Goal: Task Accomplishment & Management: Use online tool/utility

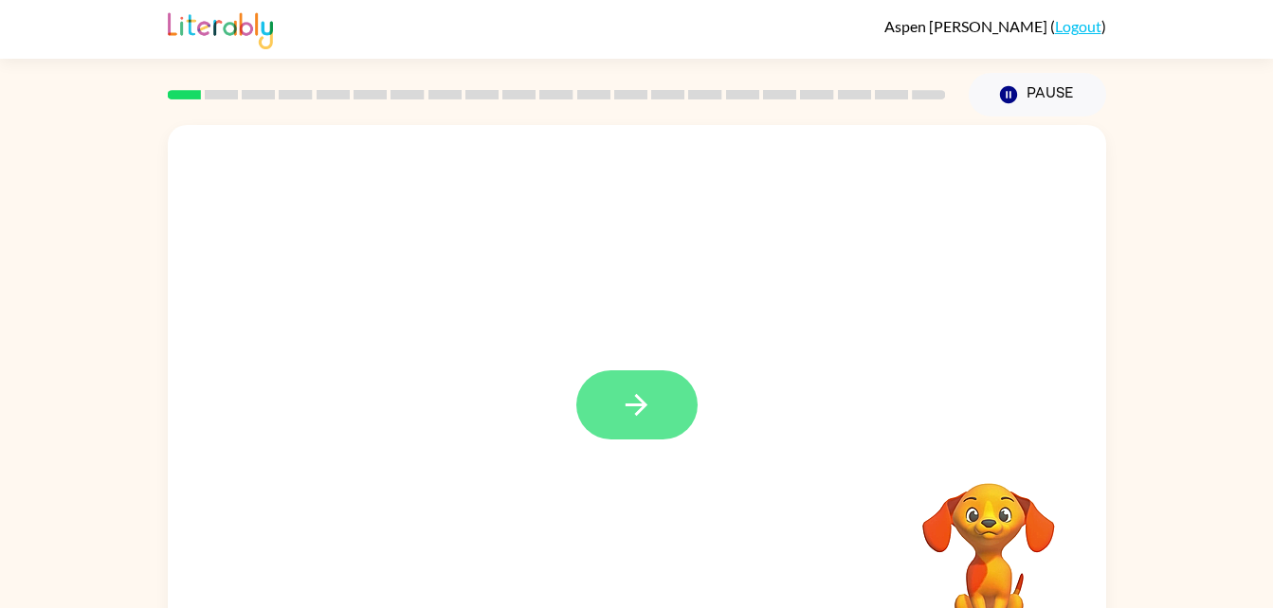
click at [630, 394] on icon "button" at bounding box center [636, 405] width 33 height 33
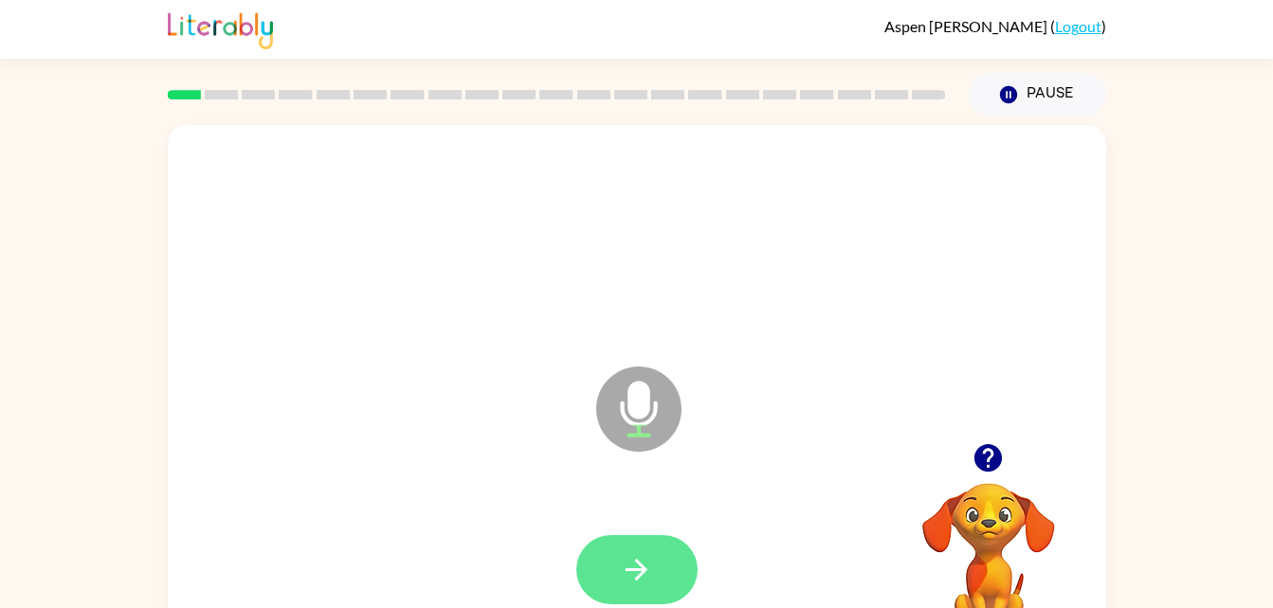
click at [639, 573] on icon "button" at bounding box center [636, 569] width 33 height 33
click at [629, 574] on icon "button" at bounding box center [636, 569] width 33 height 33
click at [620, 535] on button "button" at bounding box center [636, 569] width 121 height 69
click at [614, 586] on button "button" at bounding box center [636, 569] width 121 height 69
click at [642, 568] on icon "button" at bounding box center [636, 570] width 22 height 22
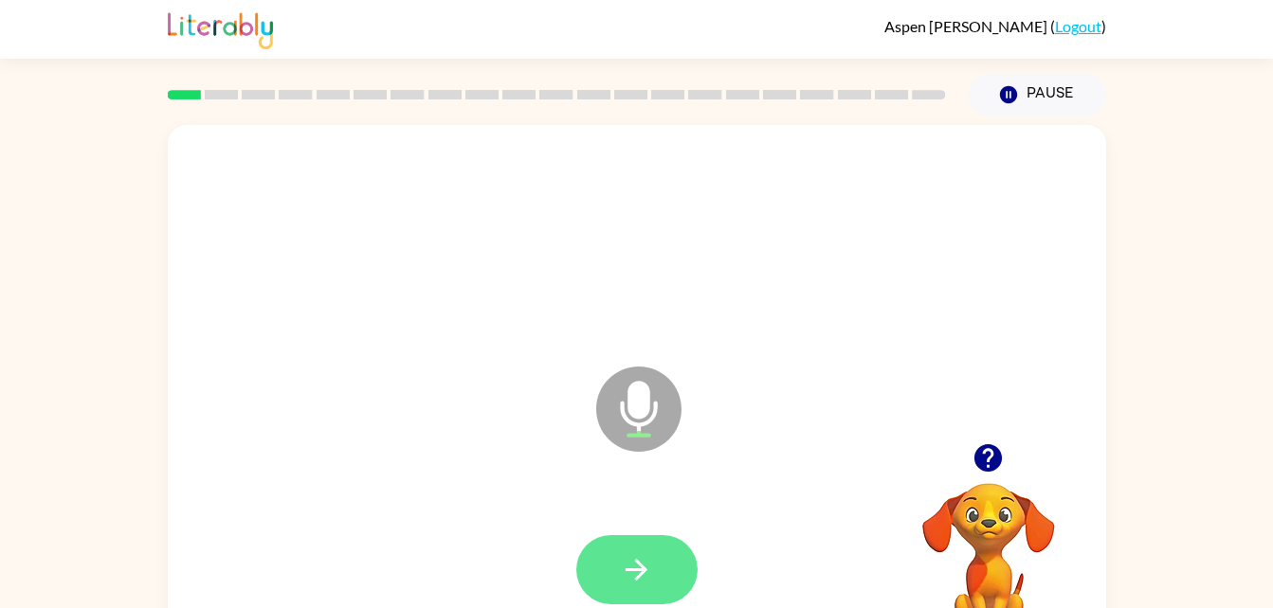
click at [614, 574] on button "button" at bounding box center [636, 569] width 121 height 69
click at [642, 556] on icon "button" at bounding box center [636, 569] width 33 height 33
click at [631, 557] on icon "button" at bounding box center [636, 569] width 33 height 33
click at [646, 581] on icon "button" at bounding box center [636, 569] width 33 height 33
click at [618, 584] on button "button" at bounding box center [636, 569] width 121 height 69
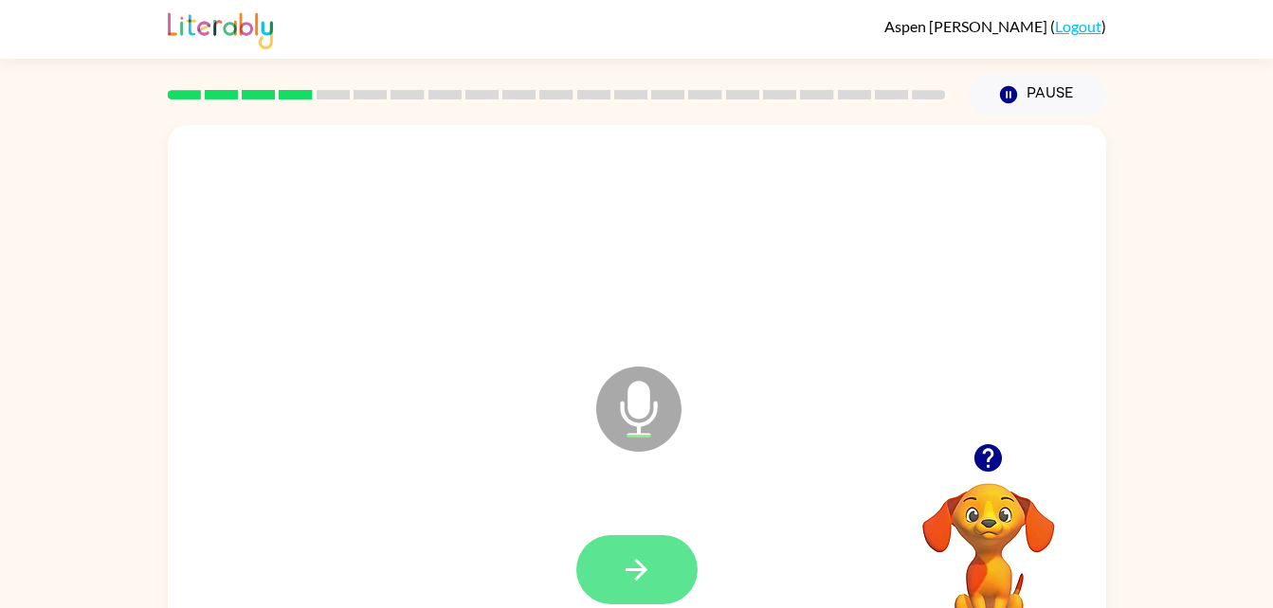
click at [598, 553] on button "button" at bounding box center [636, 569] width 121 height 69
click at [633, 535] on button "button" at bounding box center [636, 569] width 121 height 69
click at [616, 560] on button "button" at bounding box center [636, 569] width 121 height 69
click at [624, 573] on icon "button" at bounding box center [636, 569] width 33 height 33
click at [637, 546] on button "button" at bounding box center [636, 569] width 121 height 69
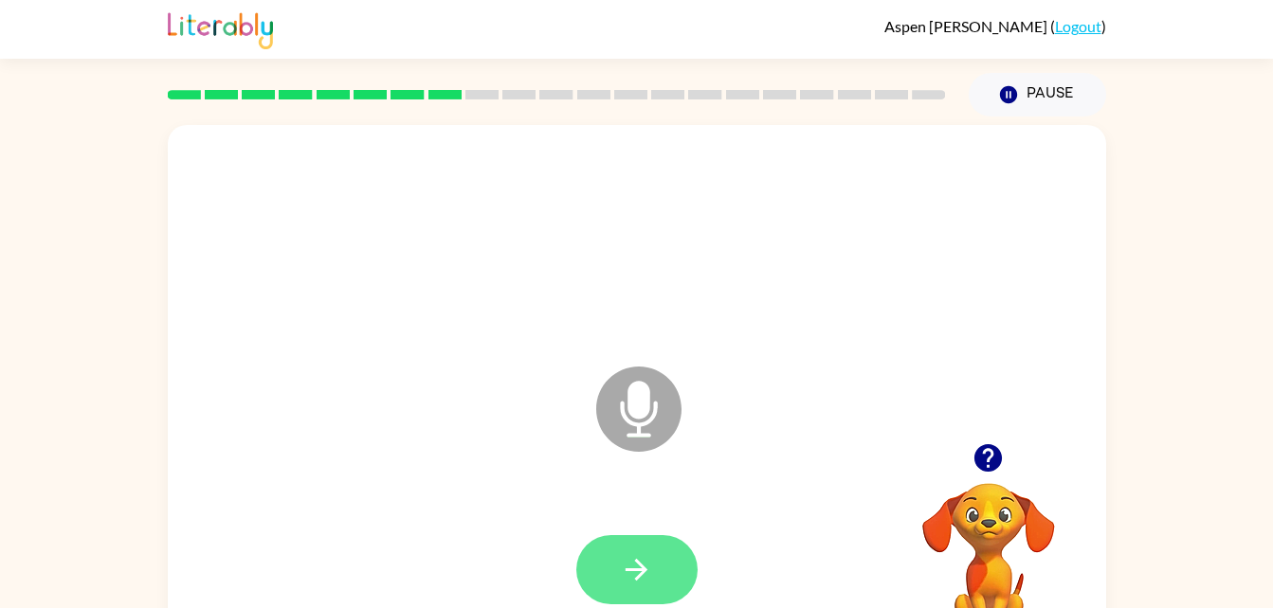
click at [644, 564] on icon "button" at bounding box center [636, 569] width 33 height 33
click at [617, 569] on button "button" at bounding box center [636, 569] width 121 height 69
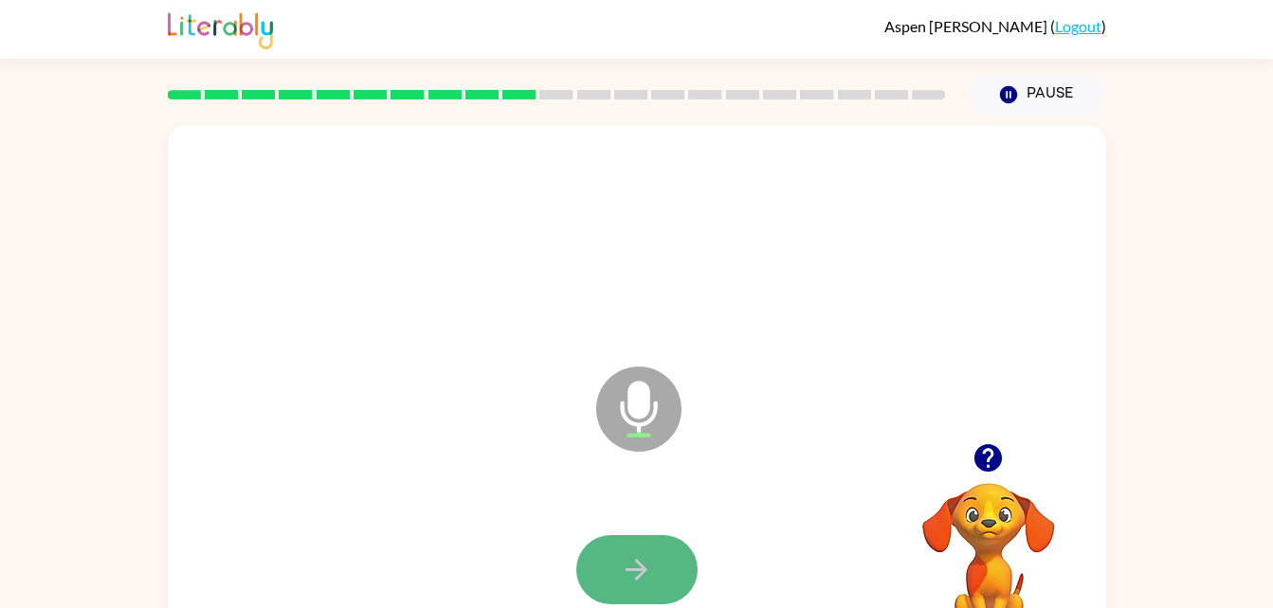
click at [632, 547] on button "button" at bounding box center [636, 569] width 121 height 69
click at [628, 541] on button "button" at bounding box center [636, 569] width 121 height 69
click at [629, 548] on button "button" at bounding box center [636, 569] width 121 height 69
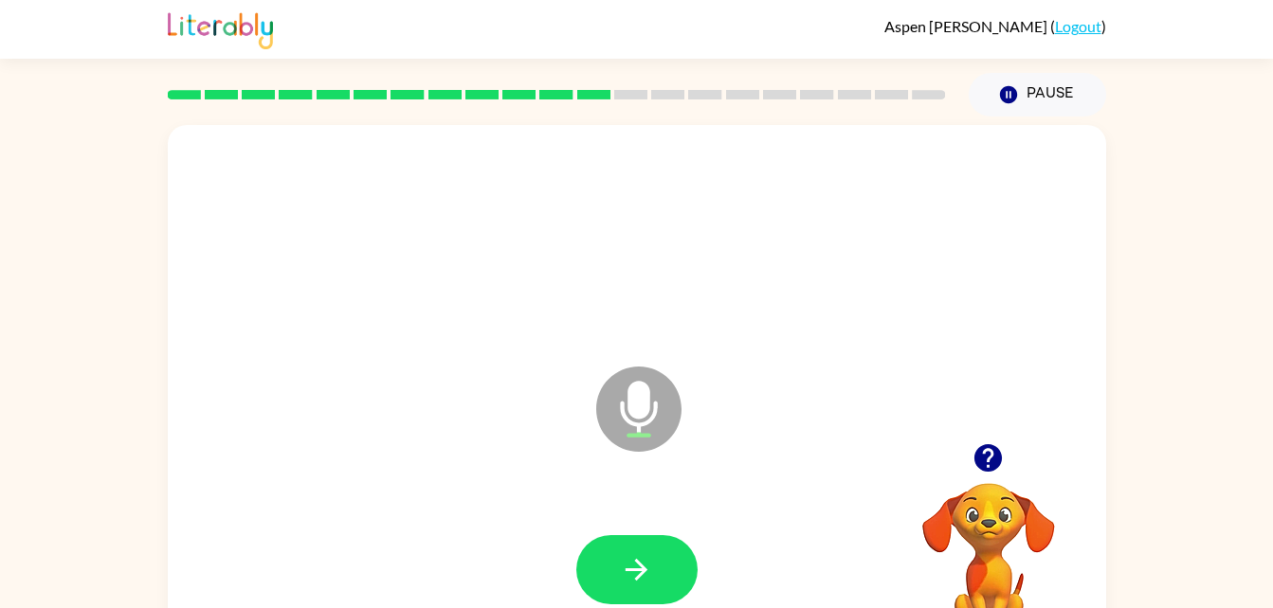
click at [629, 548] on button "button" at bounding box center [636, 569] width 121 height 69
drag, startPoint x: 629, startPoint y: 548, endPoint x: 632, endPoint y: 569, distance: 21.0
click at [632, 569] on icon "button" at bounding box center [636, 570] width 22 height 22
click at [633, 554] on icon "button" at bounding box center [636, 569] width 33 height 33
click at [634, 569] on icon "button" at bounding box center [636, 570] width 22 height 22
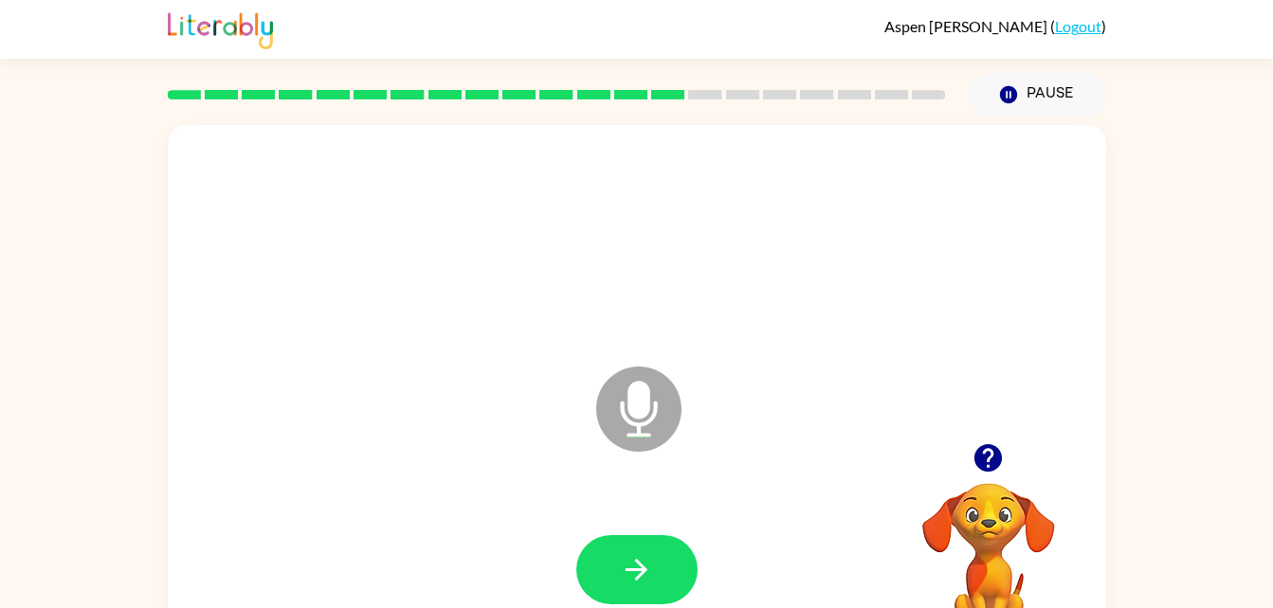
drag, startPoint x: 634, startPoint y: 569, endPoint x: 617, endPoint y: 571, distance: 17.3
click at [617, 571] on button "button" at bounding box center [636, 569] width 121 height 69
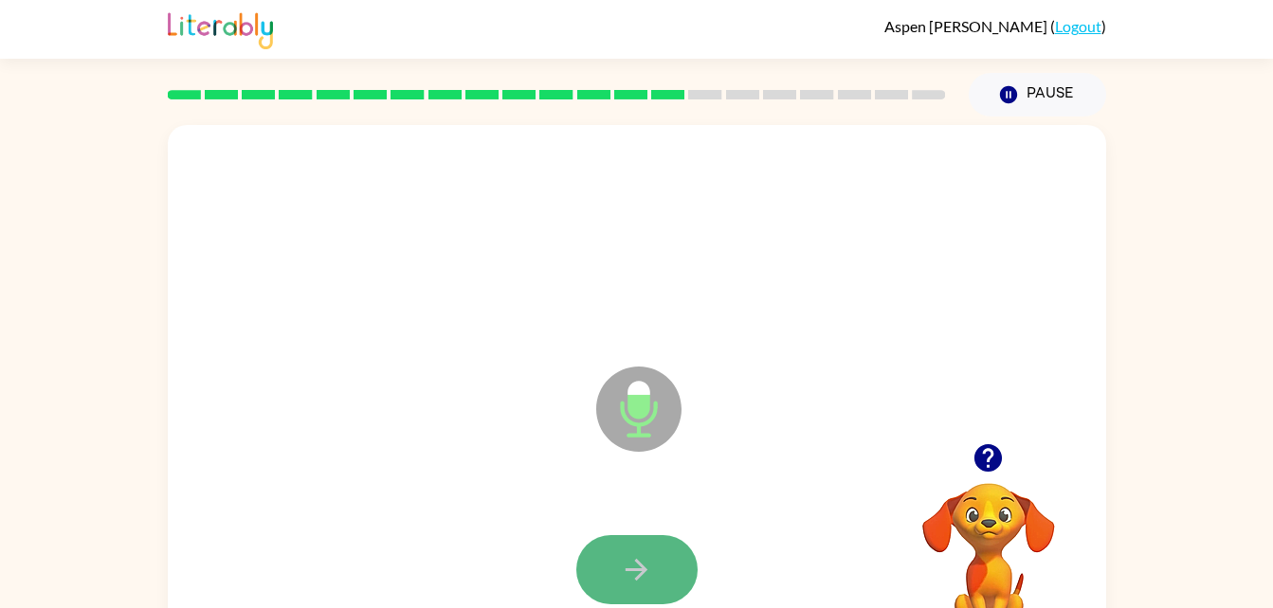
click at [611, 560] on button "button" at bounding box center [636, 569] width 121 height 69
click at [625, 562] on icon "button" at bounding box center [636, 569] width 33 height 33
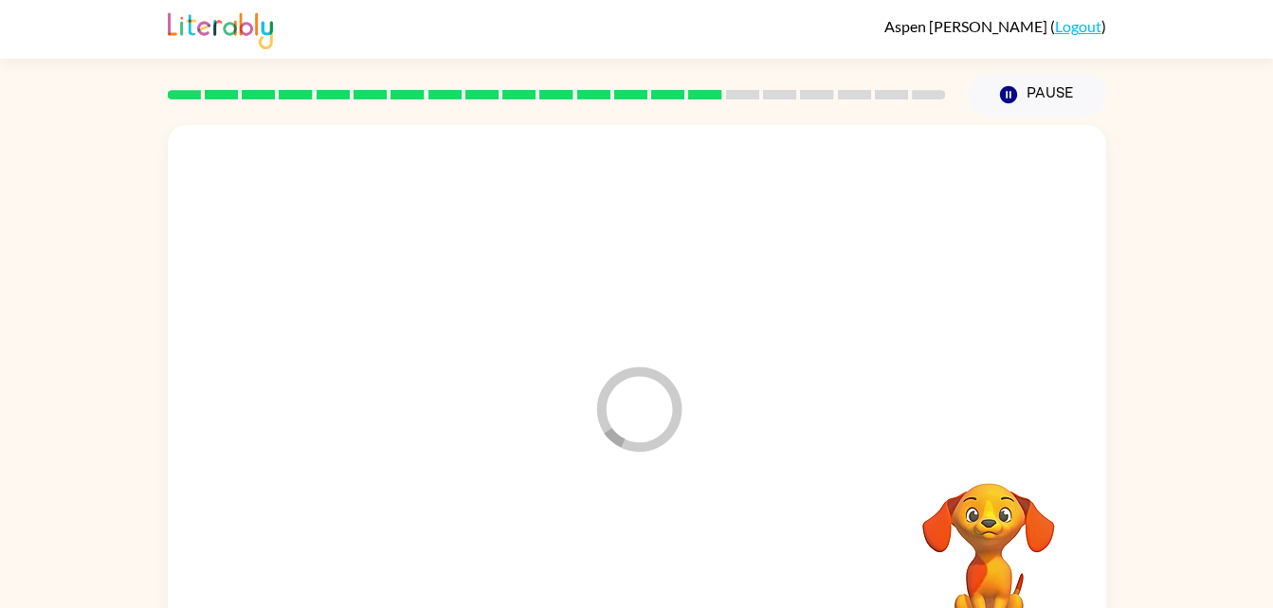
click at [625, 562] on div at bounding box center [637, 570] width 900 height 155
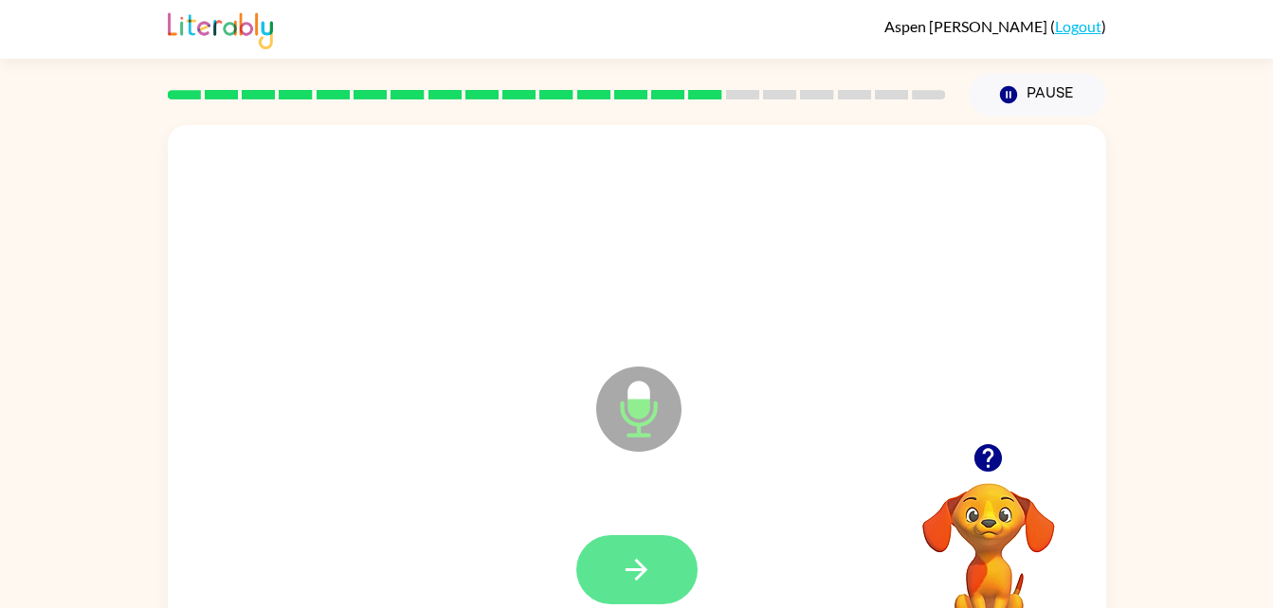
click at [625, 562] on icon "button" at bounding box center [636, 569] width 33 height 33
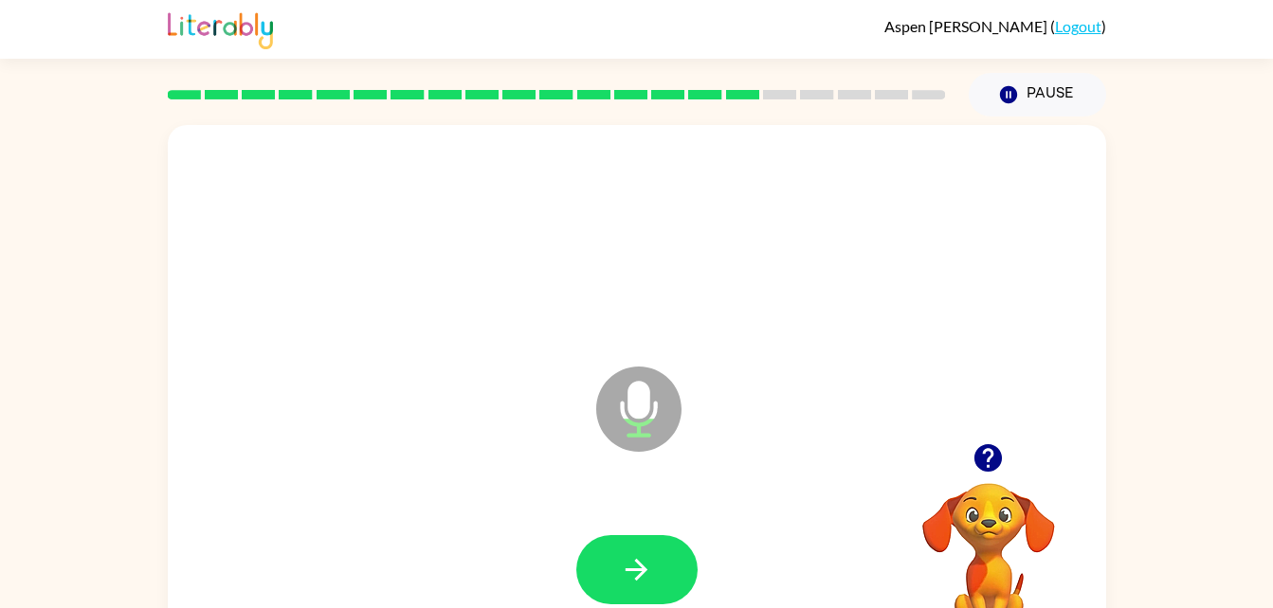
click at [619, 564] on button "button" at bounding box center [636, 569] width 121 height 69
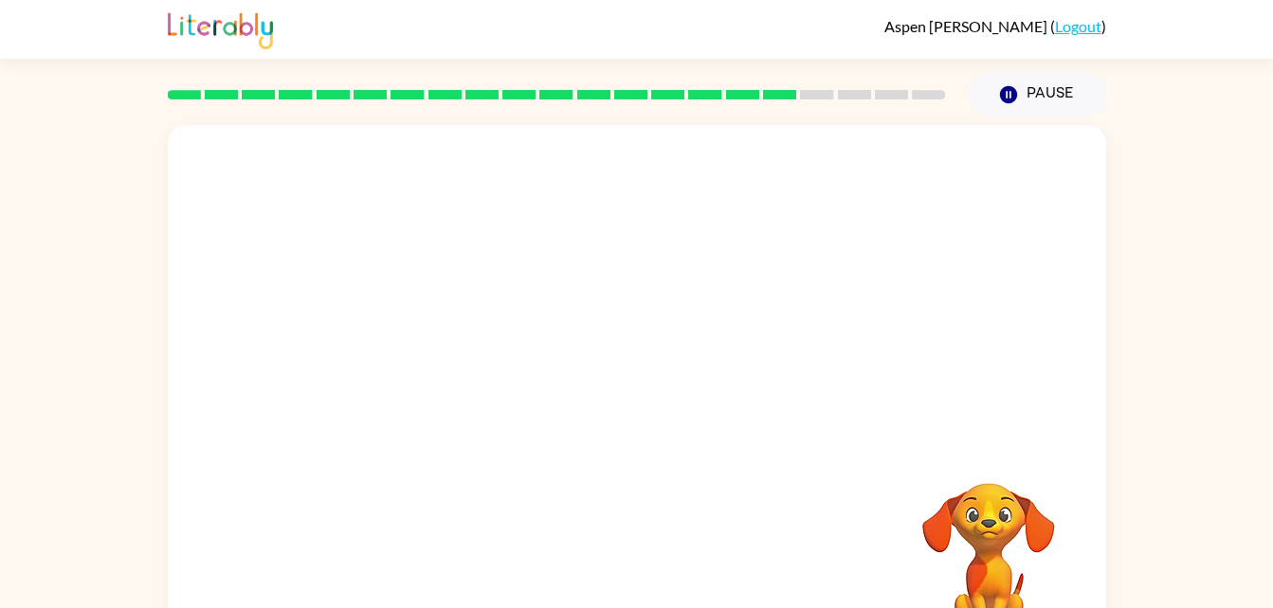
click at [235, 361] on div at bounding box center [637, 284] width 938 height 318
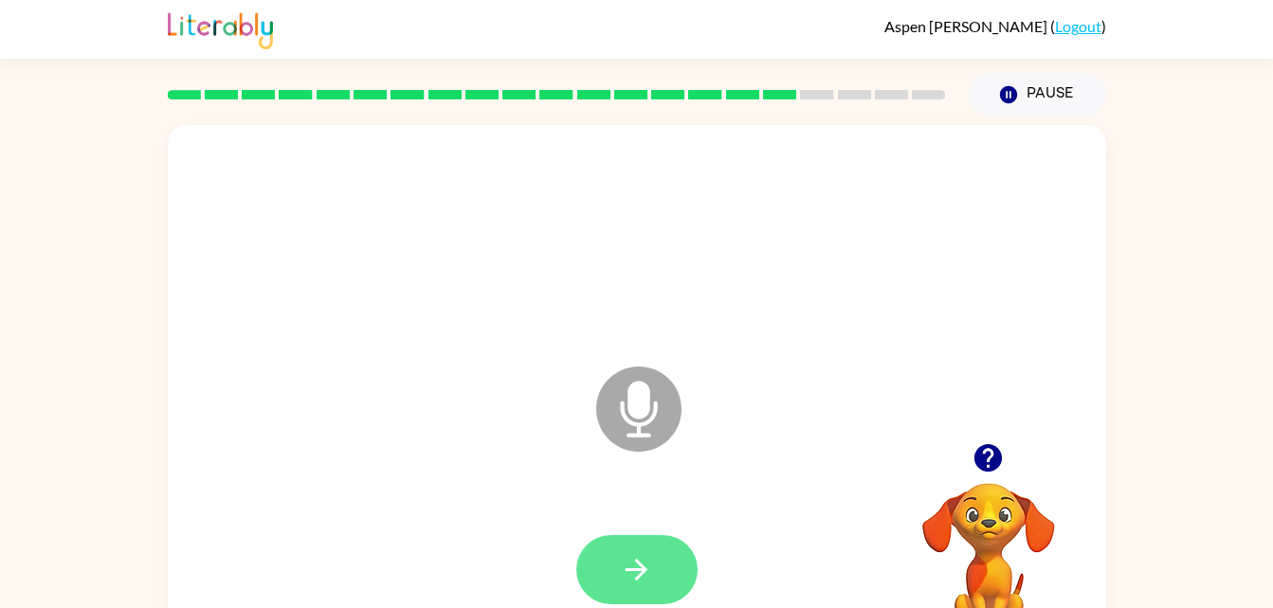
click at [637, 571] on icon "button" at bounding box center [636, 570] width 22 height 22
click at [669, 580] on button "button" at bounding box center [636, 569] width 121 height 69
click at [632, 561] on icon "button" at bounding box center [636, 569] width 33 height 33
drag, startPoint x: 632, startPoint y: 561, endPoint x: 613, endPoint y: 553, distance: 20.4
click at [613, 553] on button "button" at bounding box center [636, 569] width 121 height 69
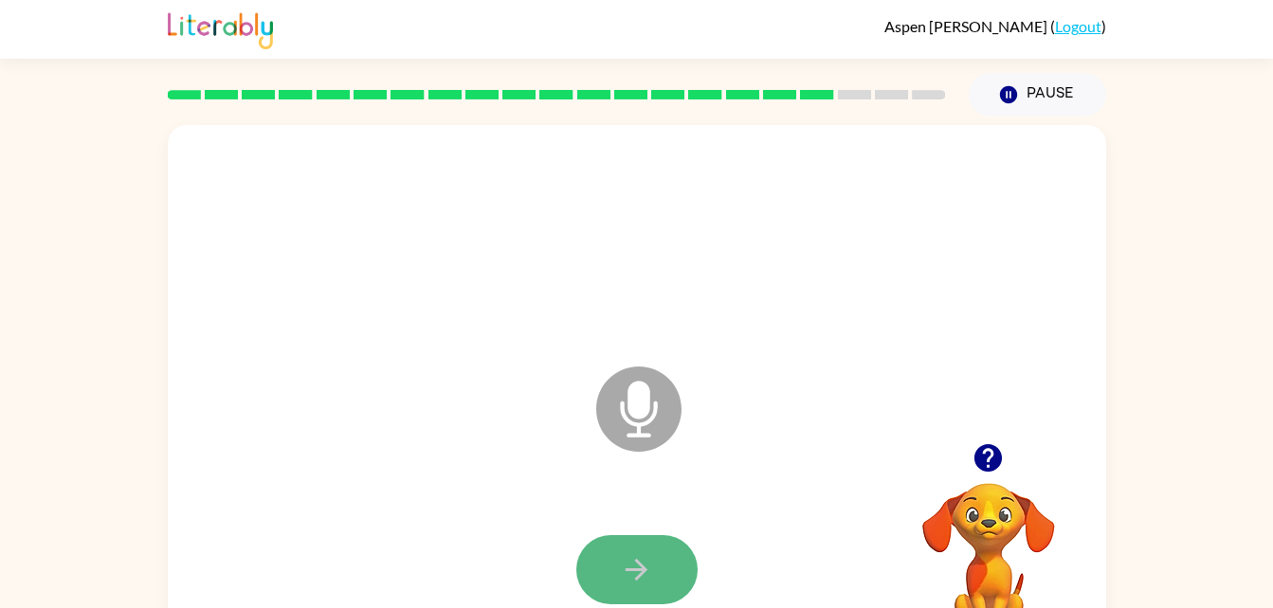
click at [621, 556] on icon "button" at bounding box center [636, 569] width 33 height 33
click at [617, 548] on button "button" at bounding box center [636, 569] width 121 height 69
click at [481, 337] on div "Microphone The Microphone is here when it is your turn to talk" at bounding box center [591, 362] width 809 height 68
drag, startPoint x: 481, startPoint y: 337, endPoint x: 636, endPoint y: 560, distance: 271.0
click at [636, 560] on icon "button" at bounding box center [636, 570] width 22 height 22
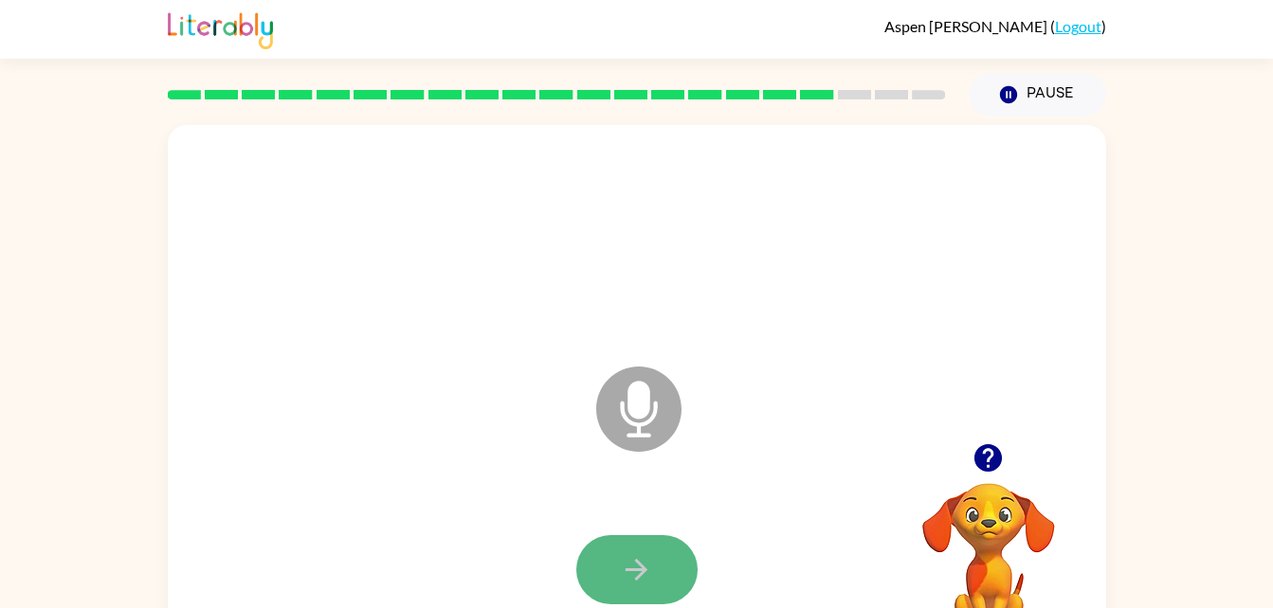
click at [634, 567] on icon "button" at bounding box center [636, 569] width 33 height 33
click at [532, 436] on div "Microphone The Microphone is here when it is your turn to talk" at bounding box center [637, 395] width 938 height 541
click at [640, 573] on icon "button" at bounding box center [636, 569] width 33 height 33
click at [518, 419] on div "Microphone The Microphone is here when it is your turn to talk" at bounding box center [637, 395] width 938 height 541
click at [644, 574] on icon "button" at bounding box center [636, 569] width 33 height 33
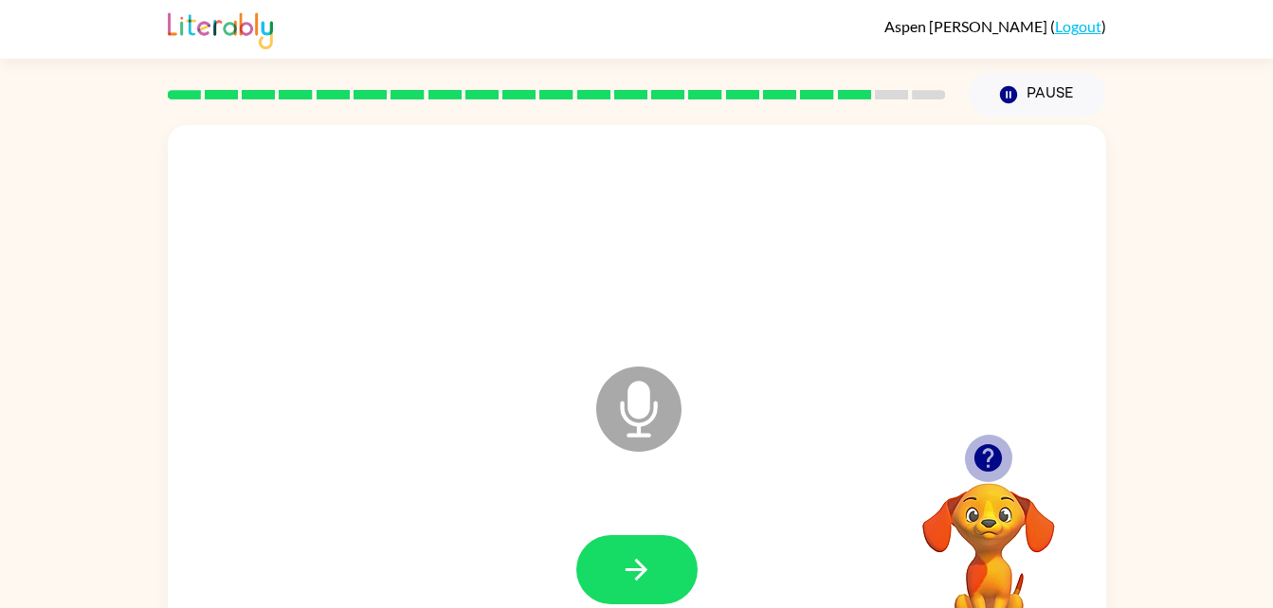
click at [995, 443] on icon "button" at bounding box center [987, 458] width 33 height 33
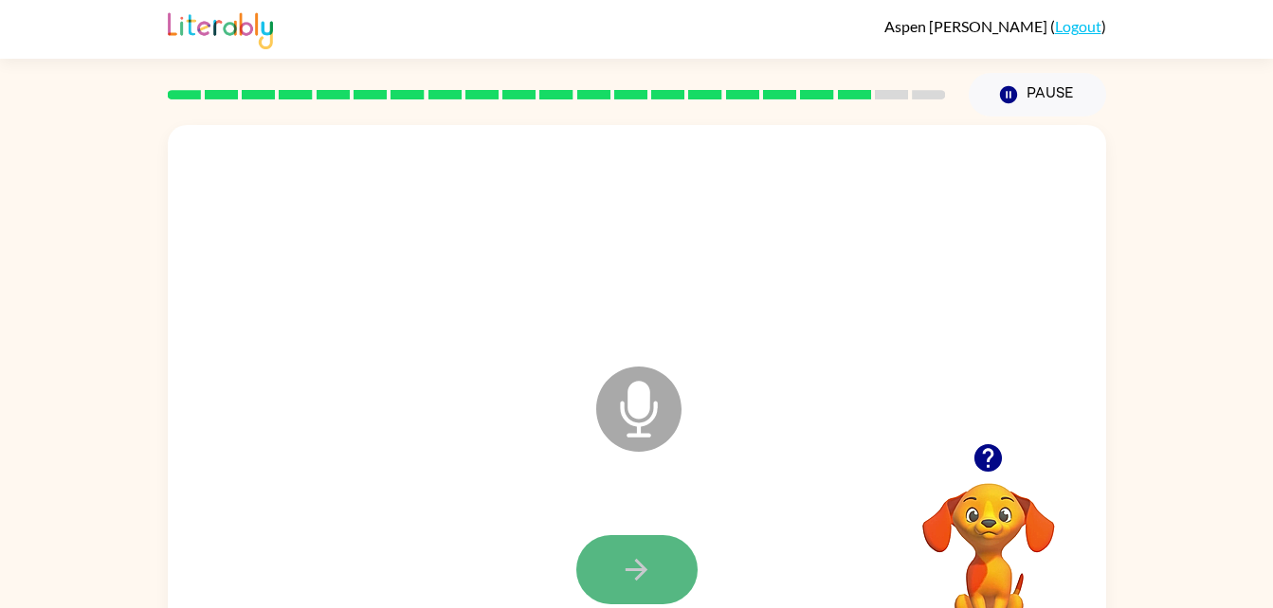
click at [679, 556] on button "button" at bounding box center [636, 569] width 121 height 69
click at [648, 577] on icon "button" at bounding box center [636, 569] width 33 height 33
click at [624, 567] on icon "button" at bounding box center [636, 569] width 33 height 33
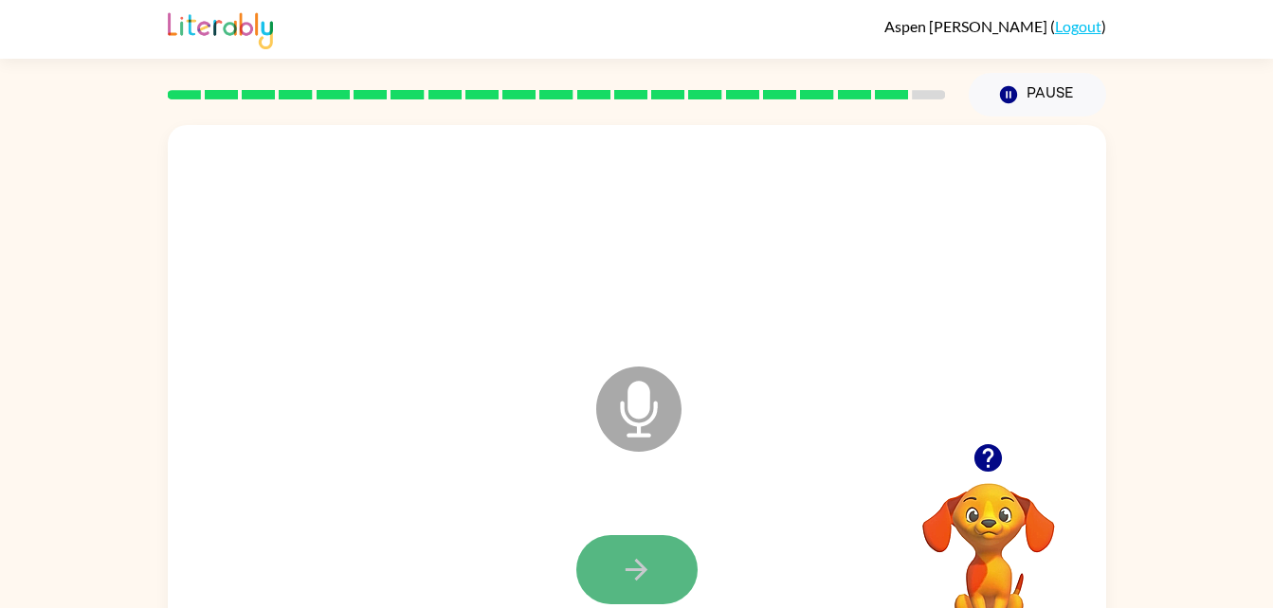
click at [626, 567] on icon "button" at bounding box center [636, 569] width 33 height 33
